Goal: Contribute content: Add original content to the website for others to see

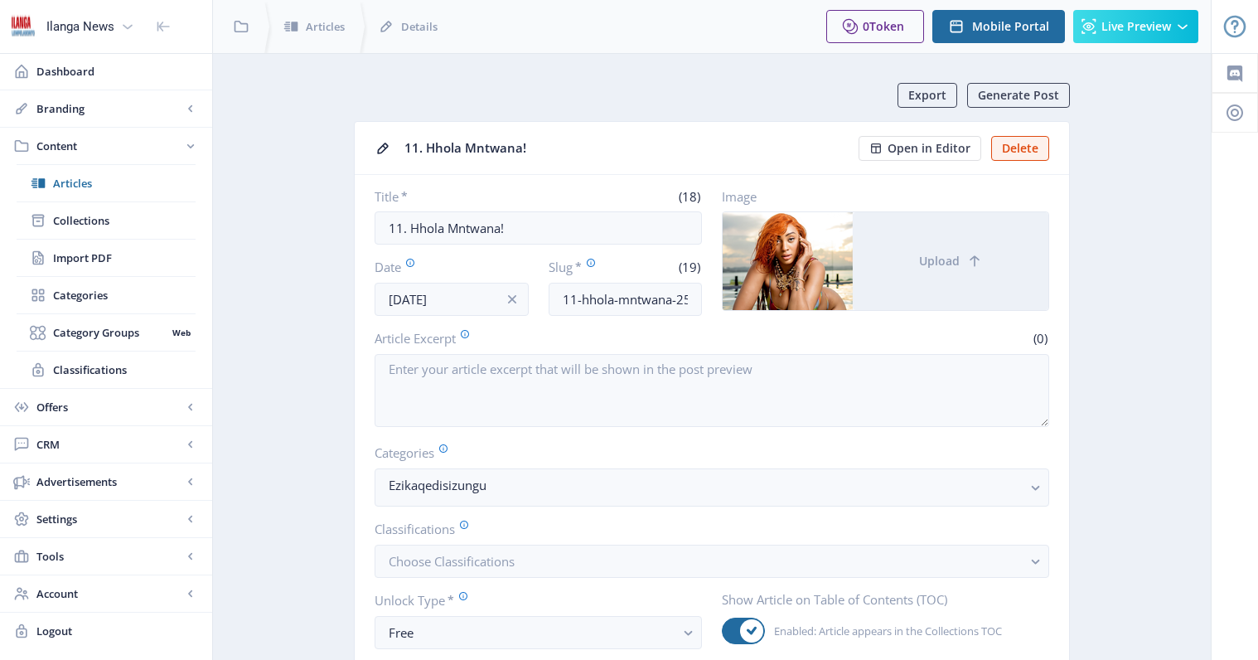
click at [72, 180] on span "Articles" at bounding box center [124, 183] width 143 height 17
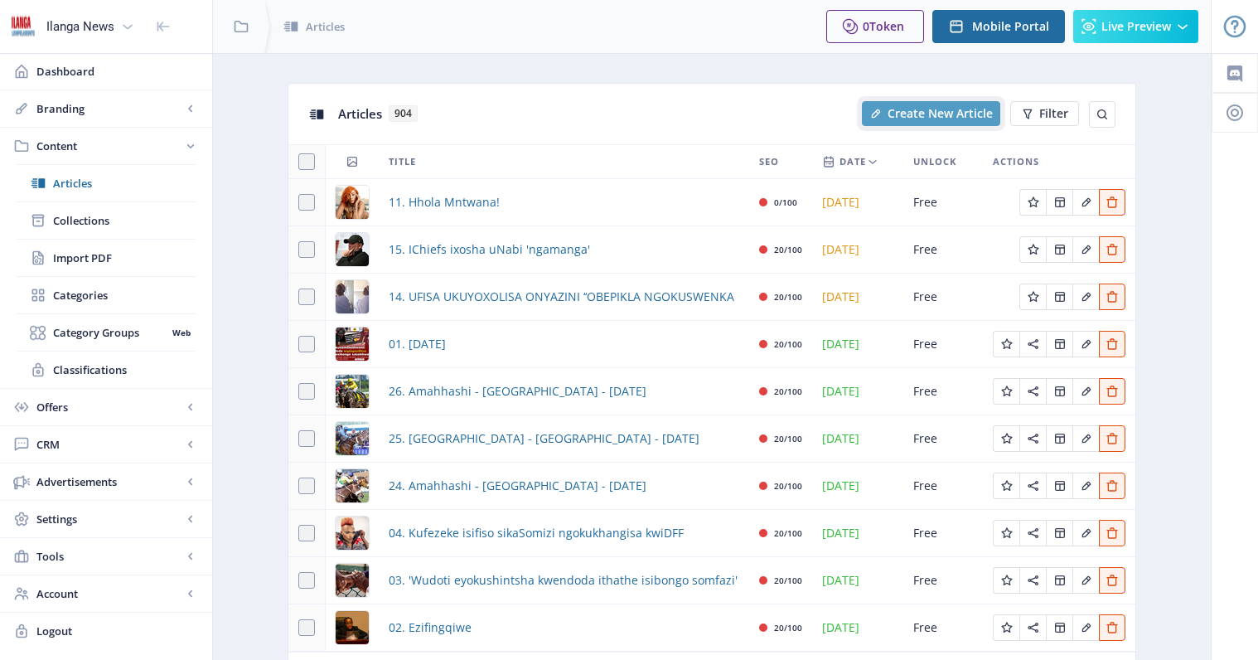
click at [947, 114] on span "Create New Article" at bounding box center [940, 113] width 105 height 13
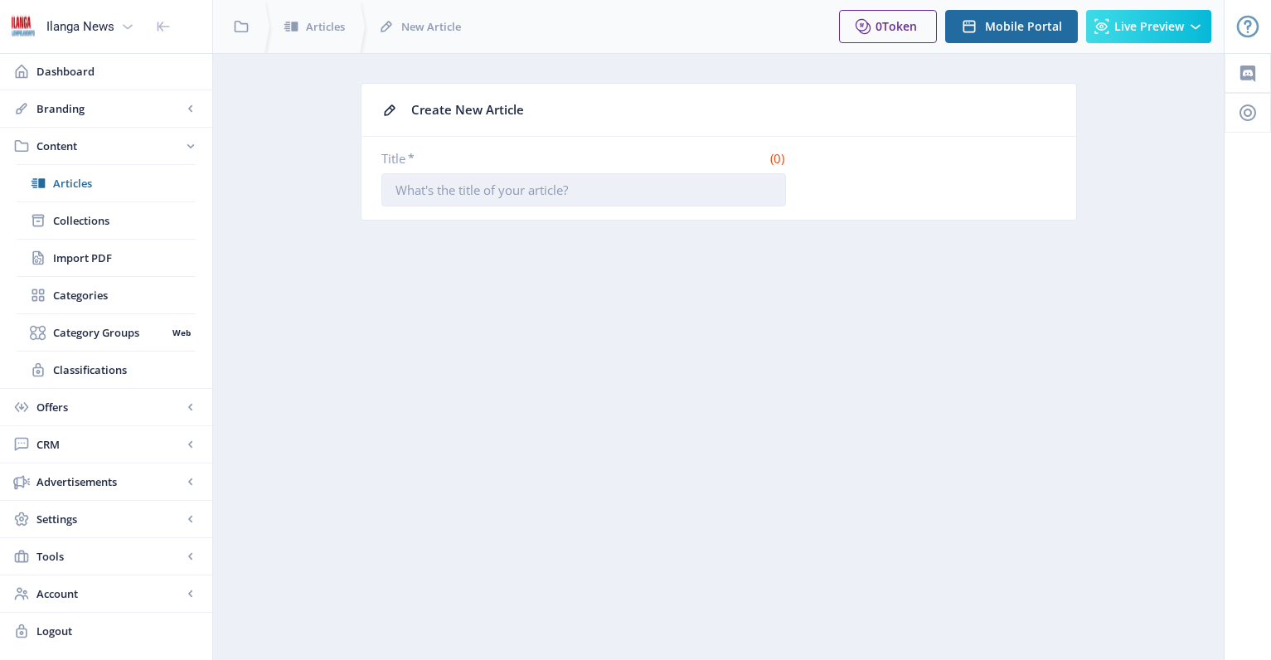
click at [540, 192] on input "Title *" at bounding box center [583, 189] width 404 height 33
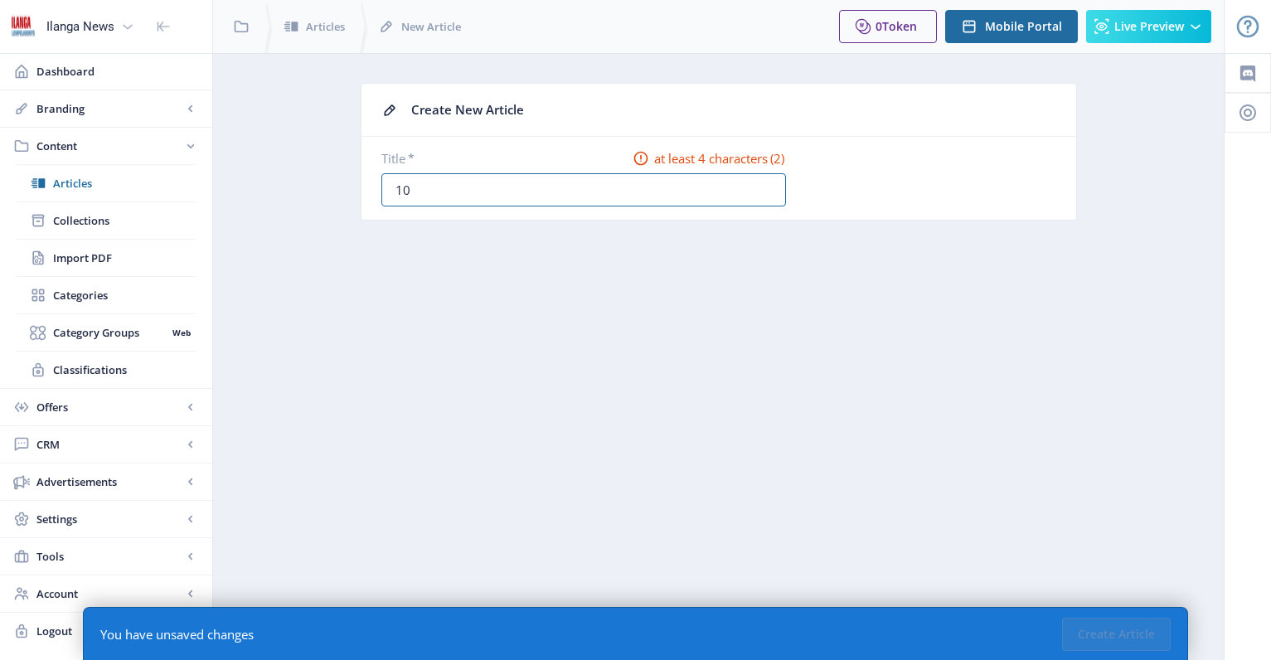
type input "10. Woza Nazo Mzala!"
click at [1146, 633] on button "Create Article" at bounding box center [1116, 633] width 109 height 33
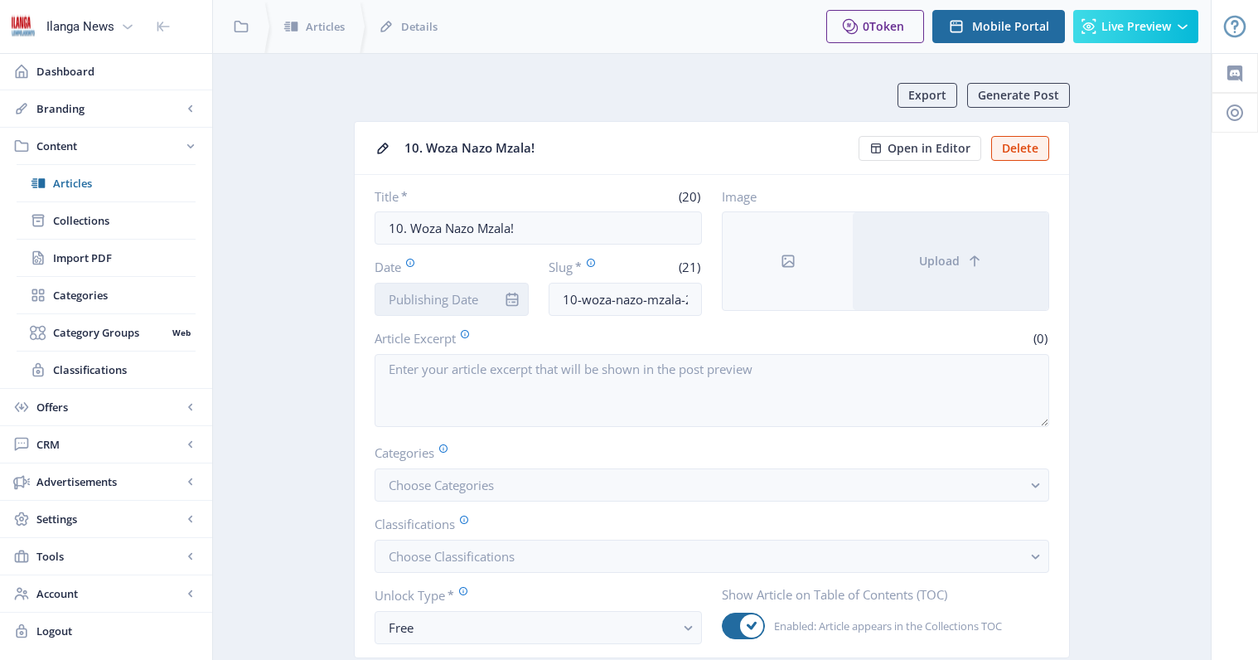
click at [480, 298] on input "Date" at bounding box center [452, 299] width 154 height 33
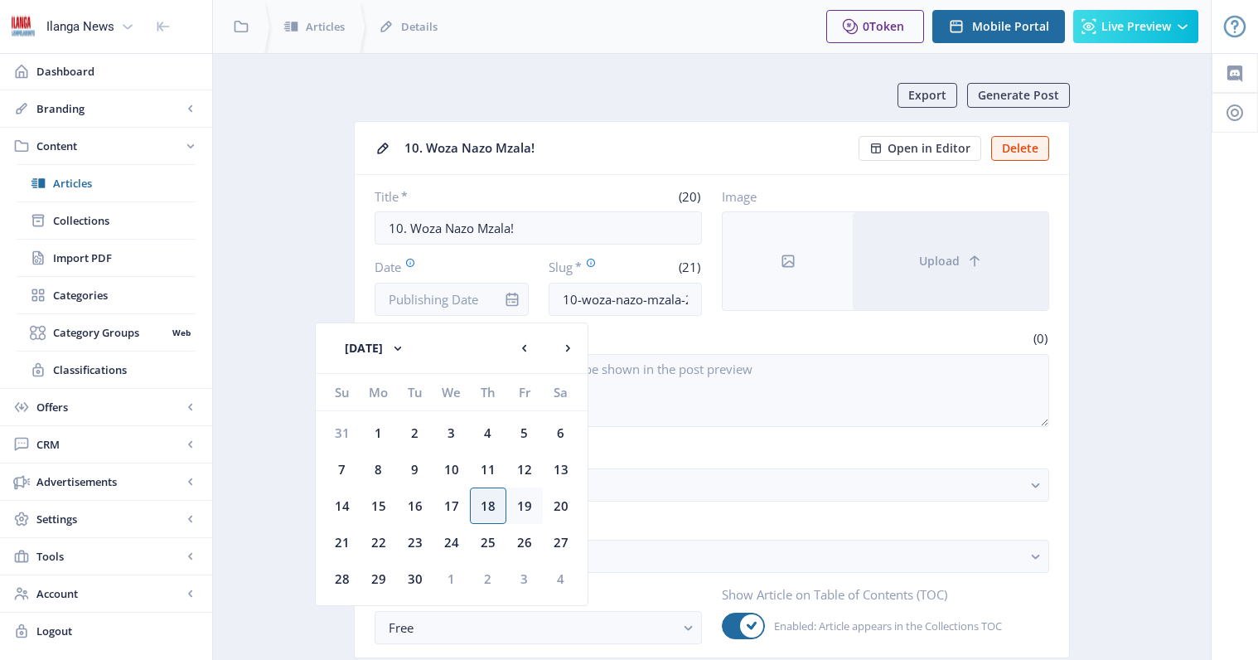
click at [525, 503] on div "19" at bounding box center [524, 505] width 36 height 36
type input "[DATE]"
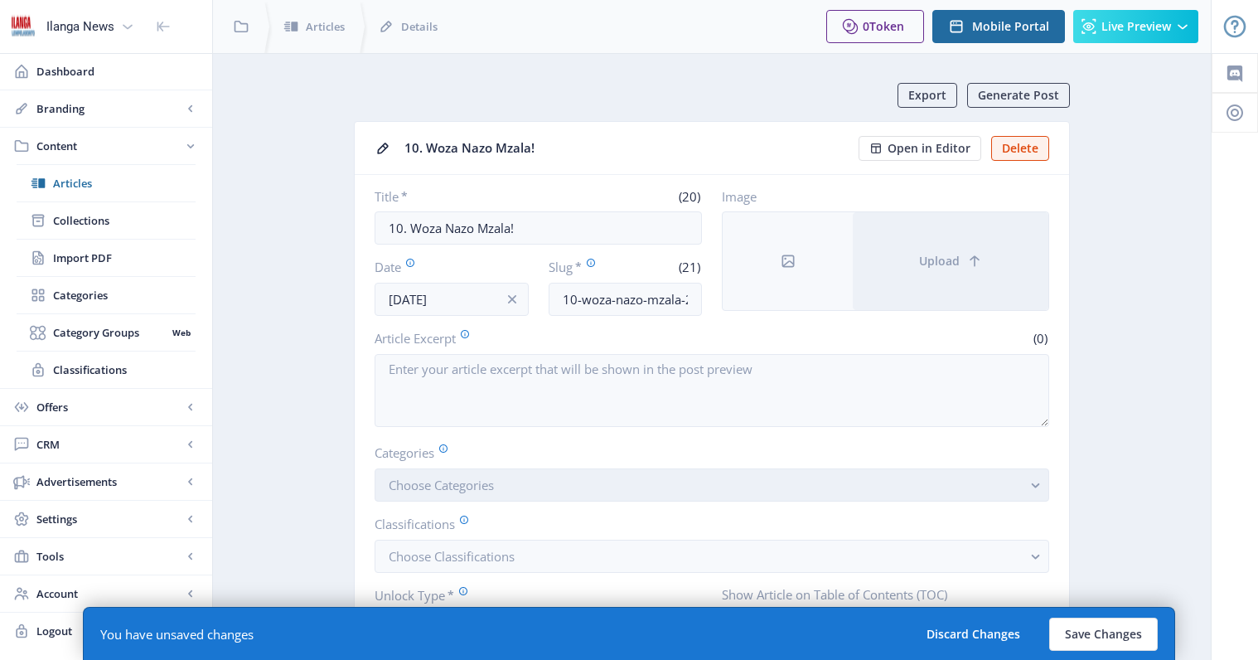
click at [461, 491] on span "Choose Categories" at bounding box center [441, 485] width 105 height 17
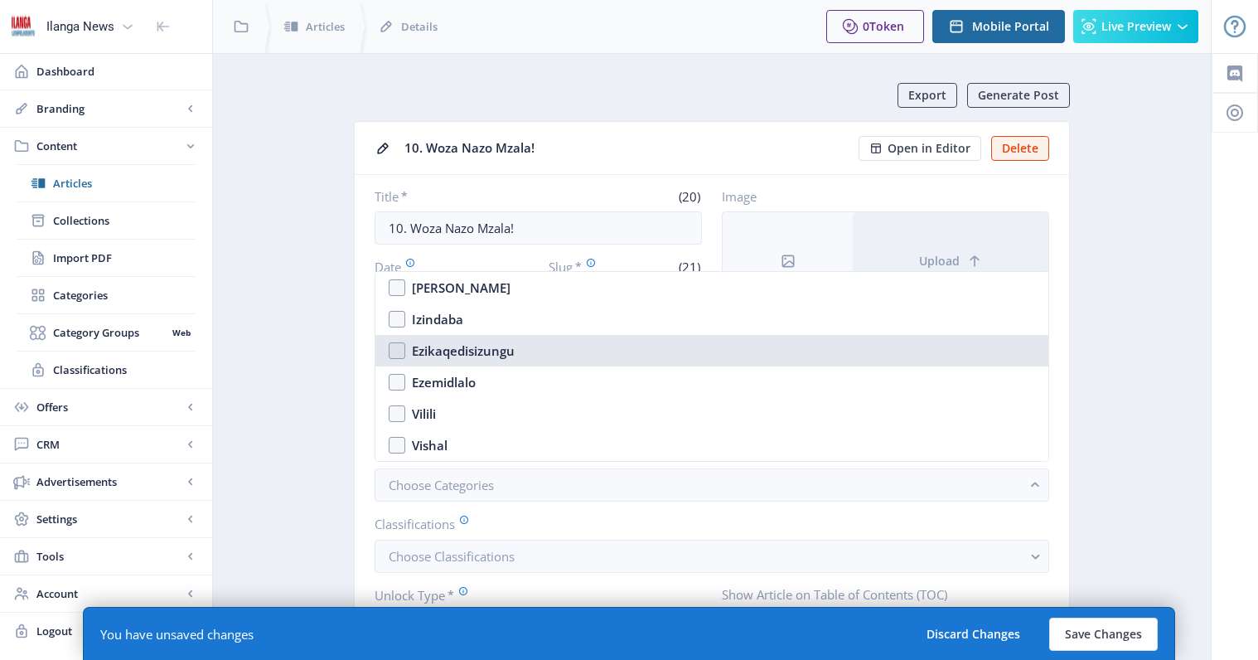
click at [404, 350] on nb-option "Ezikaqedisizungu" at bounding box center [711, 350] width 673 height 31
checkbox input "true"
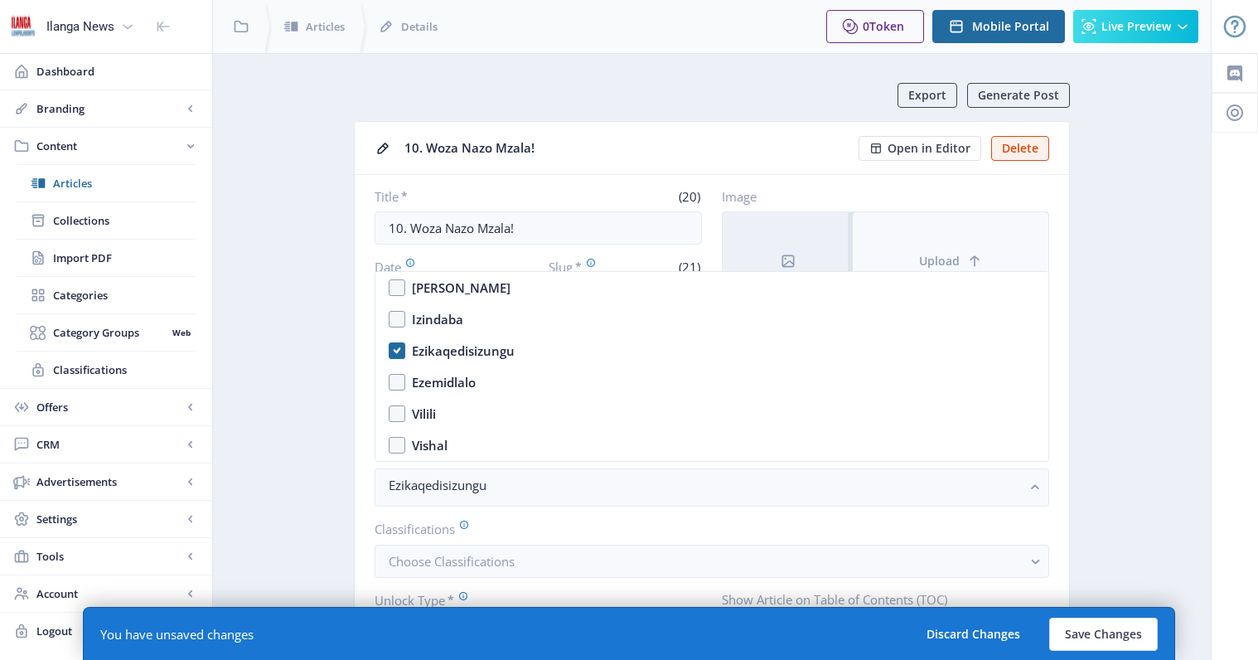
click at [956, 246] on button "Upload" at bounding box center [951, 261] width 196 height 98
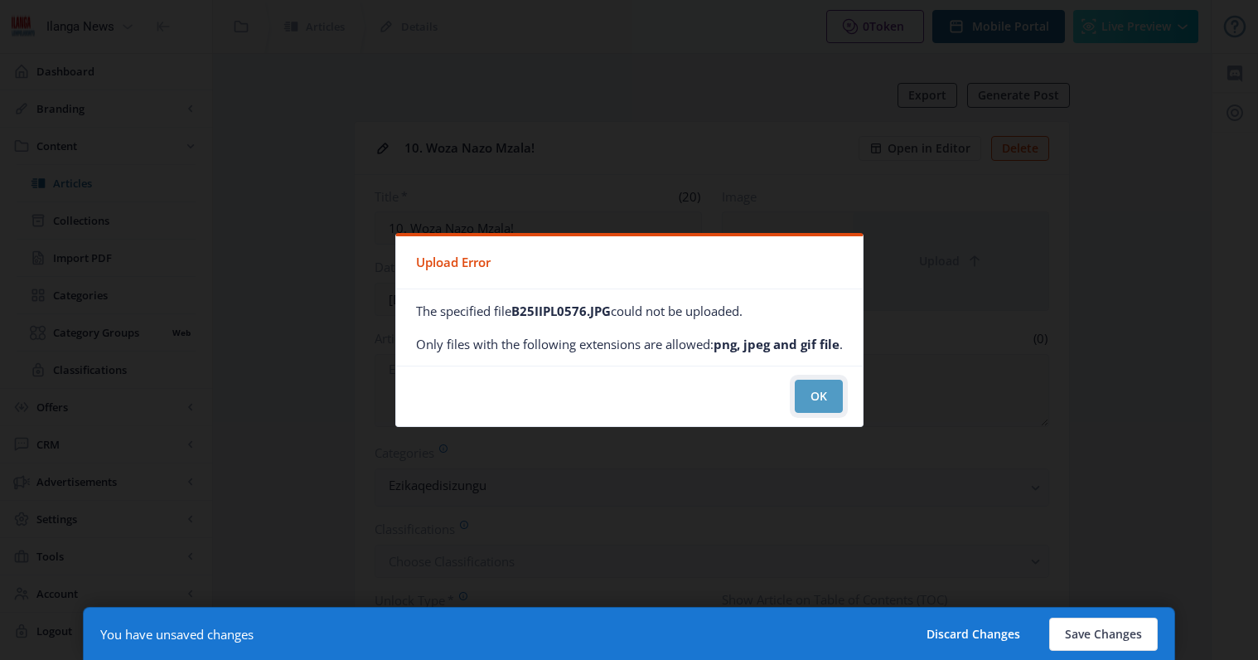
click at [820, 398] on button "OK" at bounding box center [819, 396] width 48 height 33
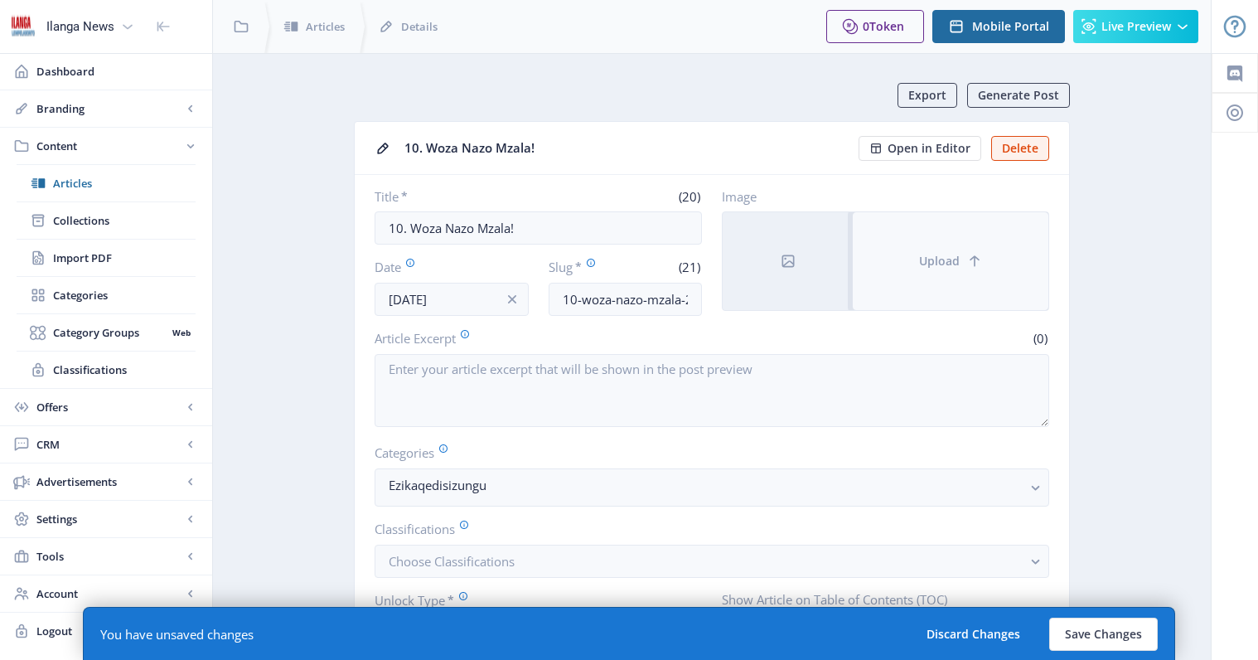
click at [965, 273] on button "Upload" at bounding box center [951, 261] width 196 height 98
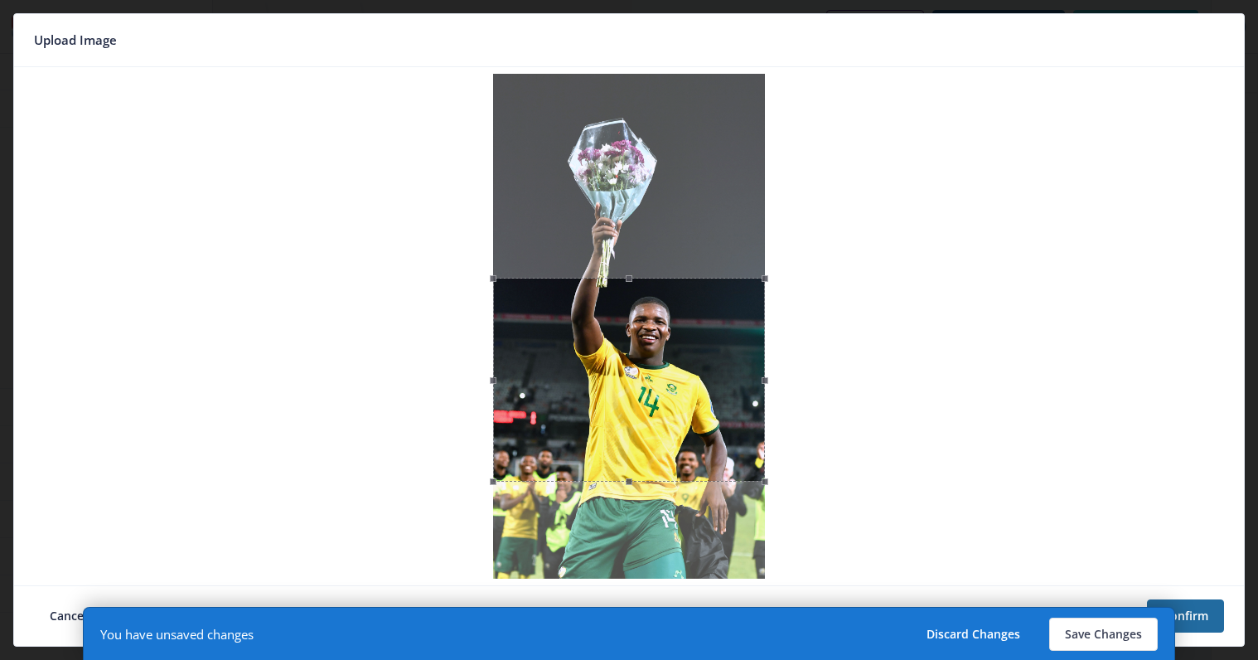
drag, startPoint x: 649, startPoint y: 233, endPoint x: 654, endPoint y: 394, distance: 160.9
click at [654, 394] on div at bounding box center [629, 380] width 272 height 204
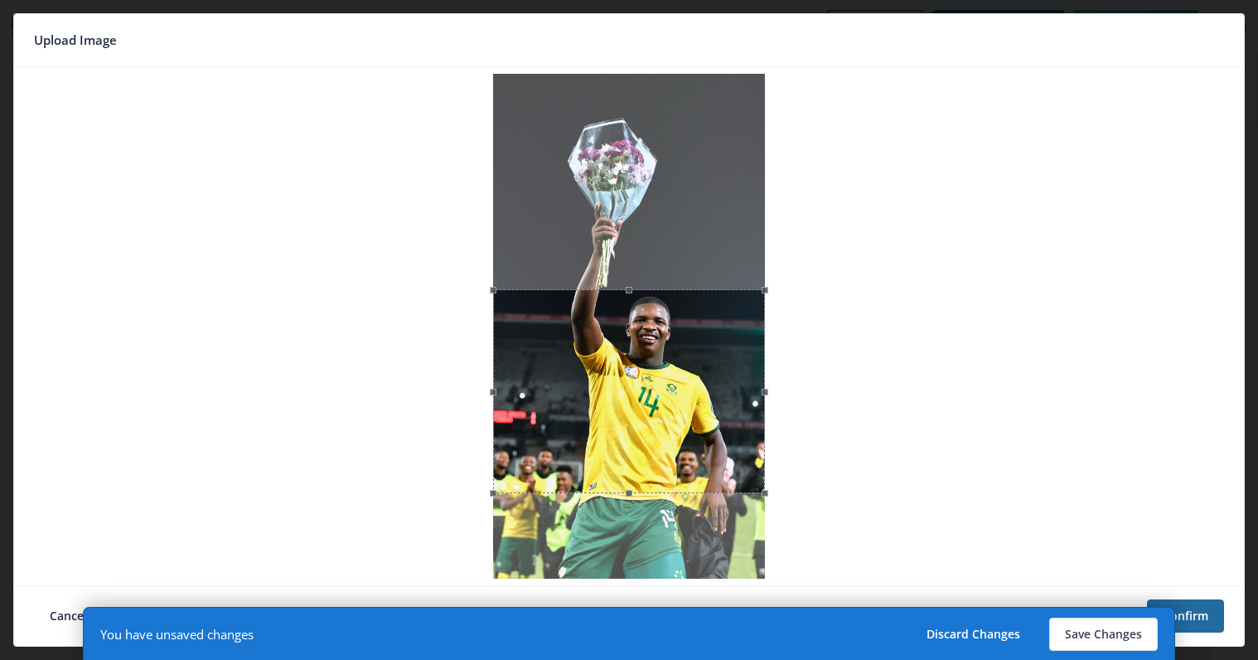
drag, startPoint x: 653, startPoint y: 385, endPoint x: 654, endPoint y: 396, distance: 11.6
click at [654, 396] on div at bounding box center [629, 391] width 272 height 204
click at [1124, 627] on button "Save Changes" at bounding box center [1103, 633] width 109 height 33
click at [1199, 617] on button "Confirm" at bounding box center [1185, 615] width 77 height 33
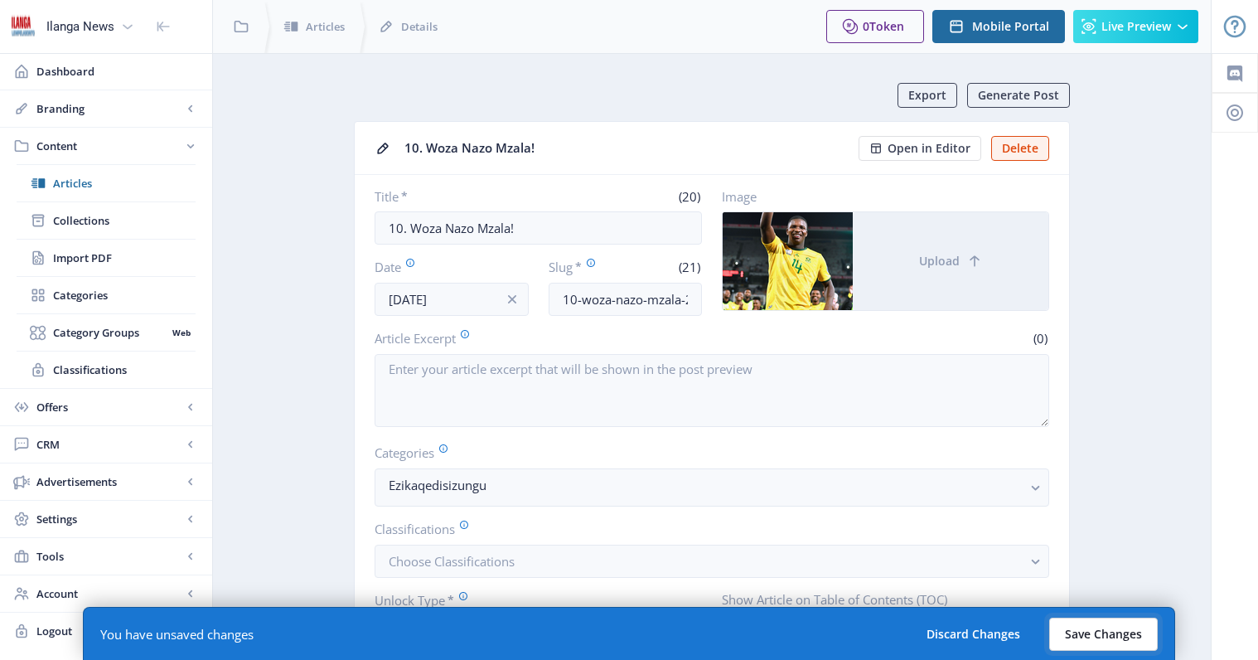
click at [1078, 622] on button "Save Changes" at bounding box center [1103, 633] width 109 height 33
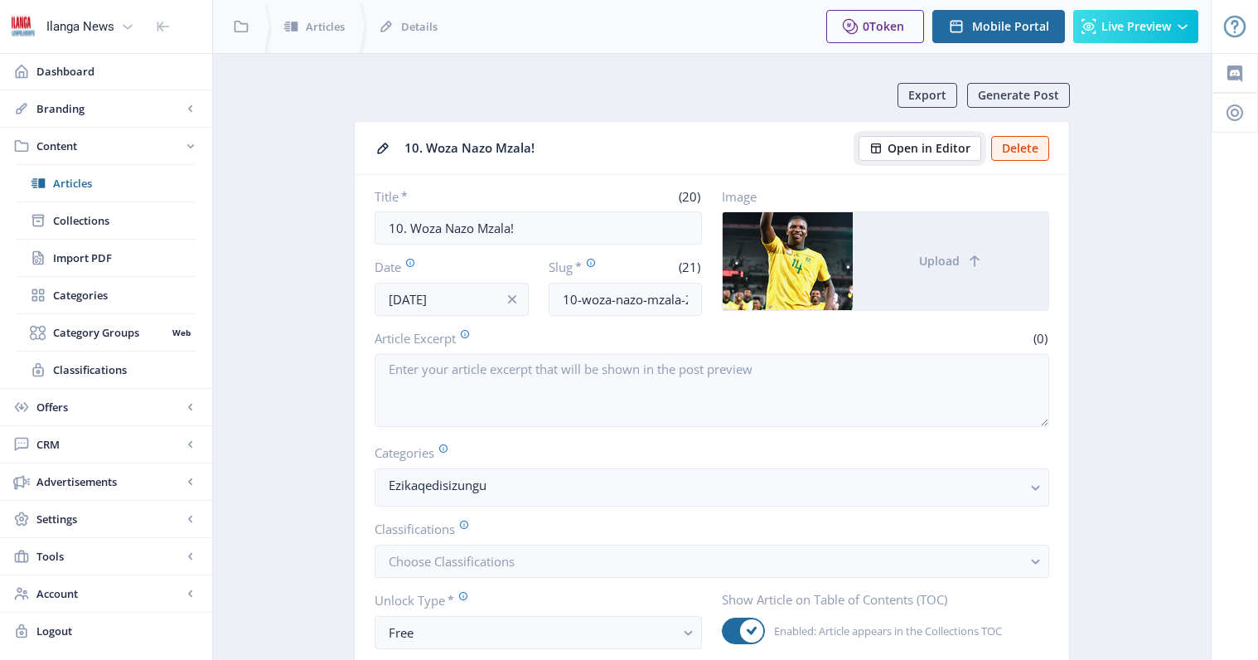
click at [934, 157] on button "Open in Editor" at bounding box center [920, 148] width 123 height 25
click at [944, 142] on span "Open in Editor" at bounding box center [929, 148] width 83 height 13
